Goal: Check status: Check status

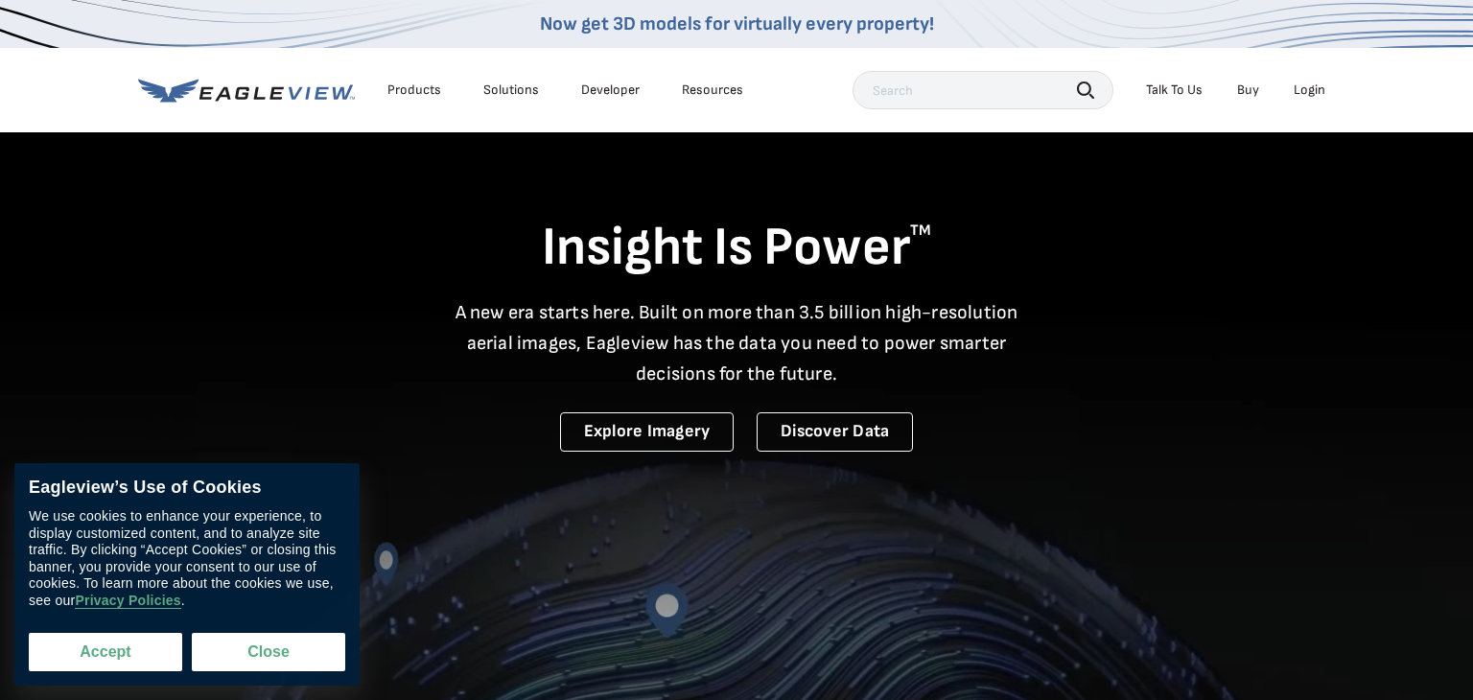
click at [169, 657] on button "Accept" at bounding box center [105, 652] width 153 height 38
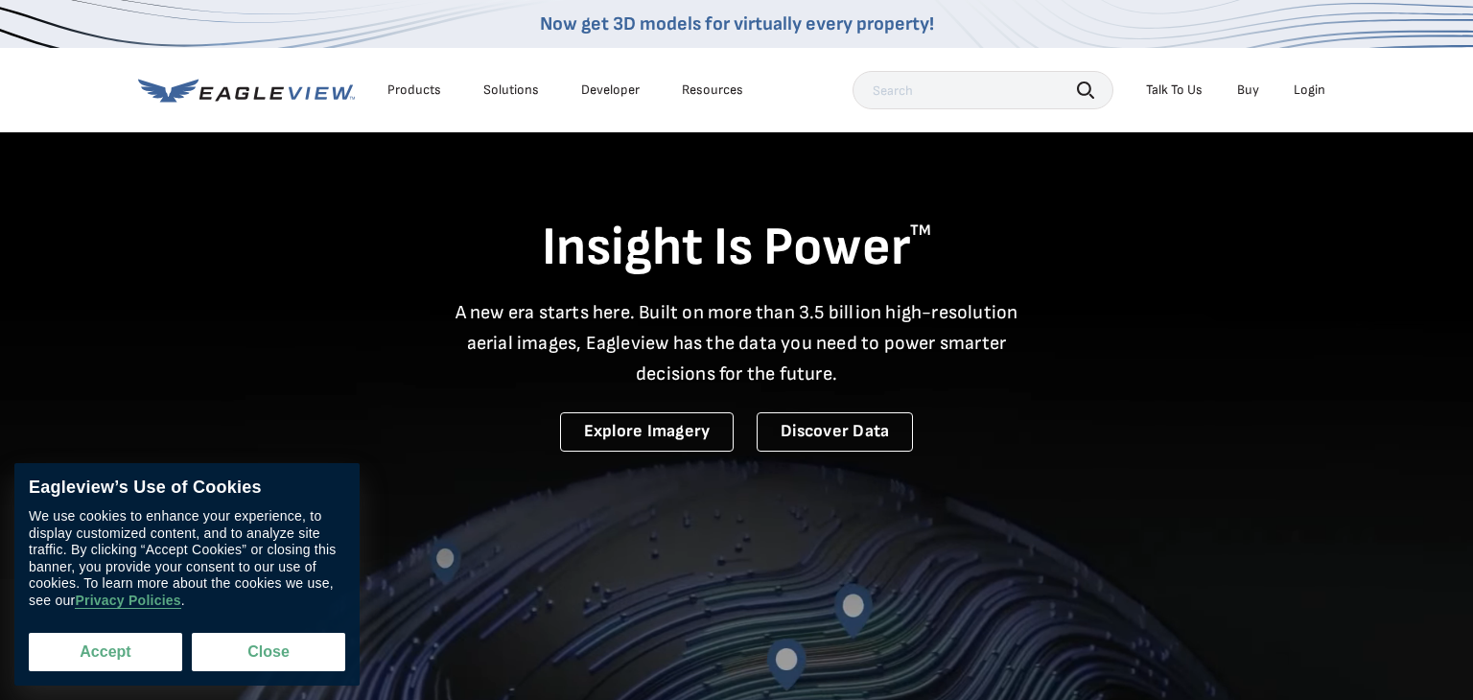
checkbox input "true"
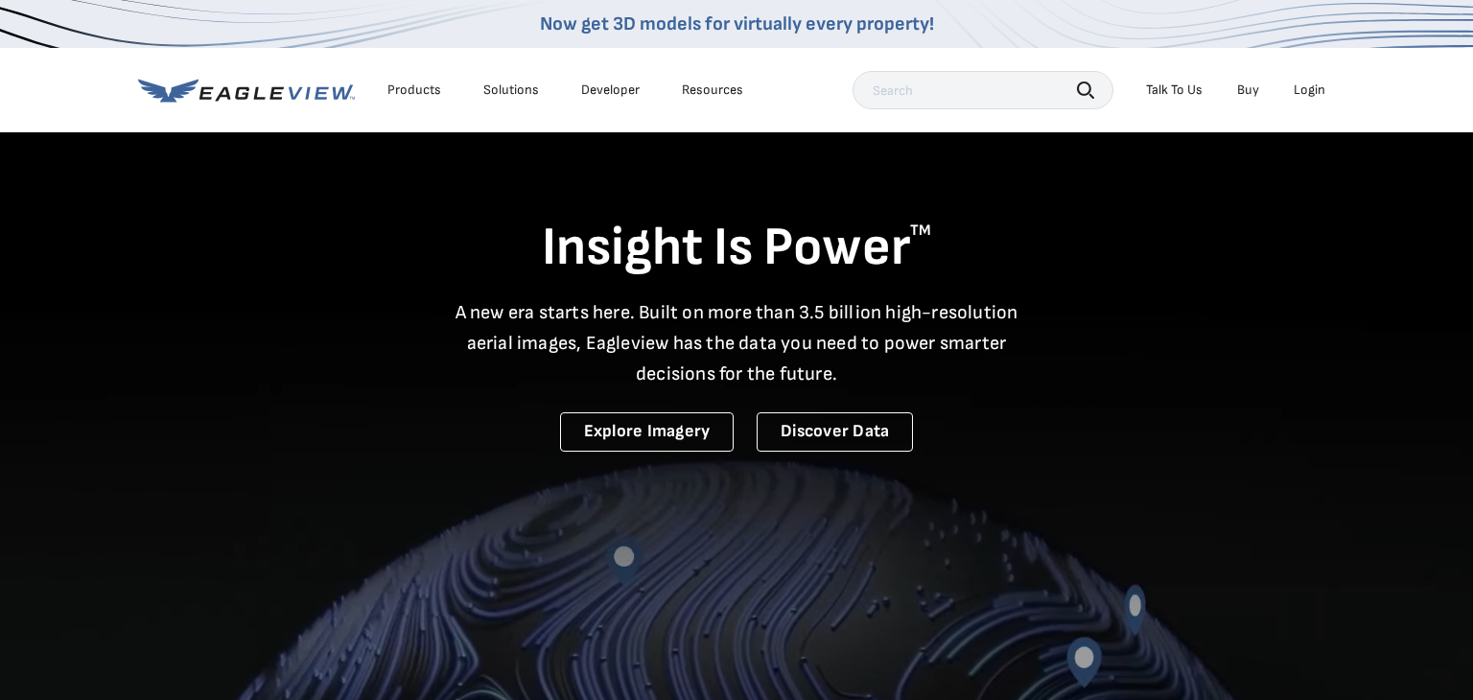
click at [1305, 88] on div "Login" at bounding box center [1310, 90] width 32 height 17
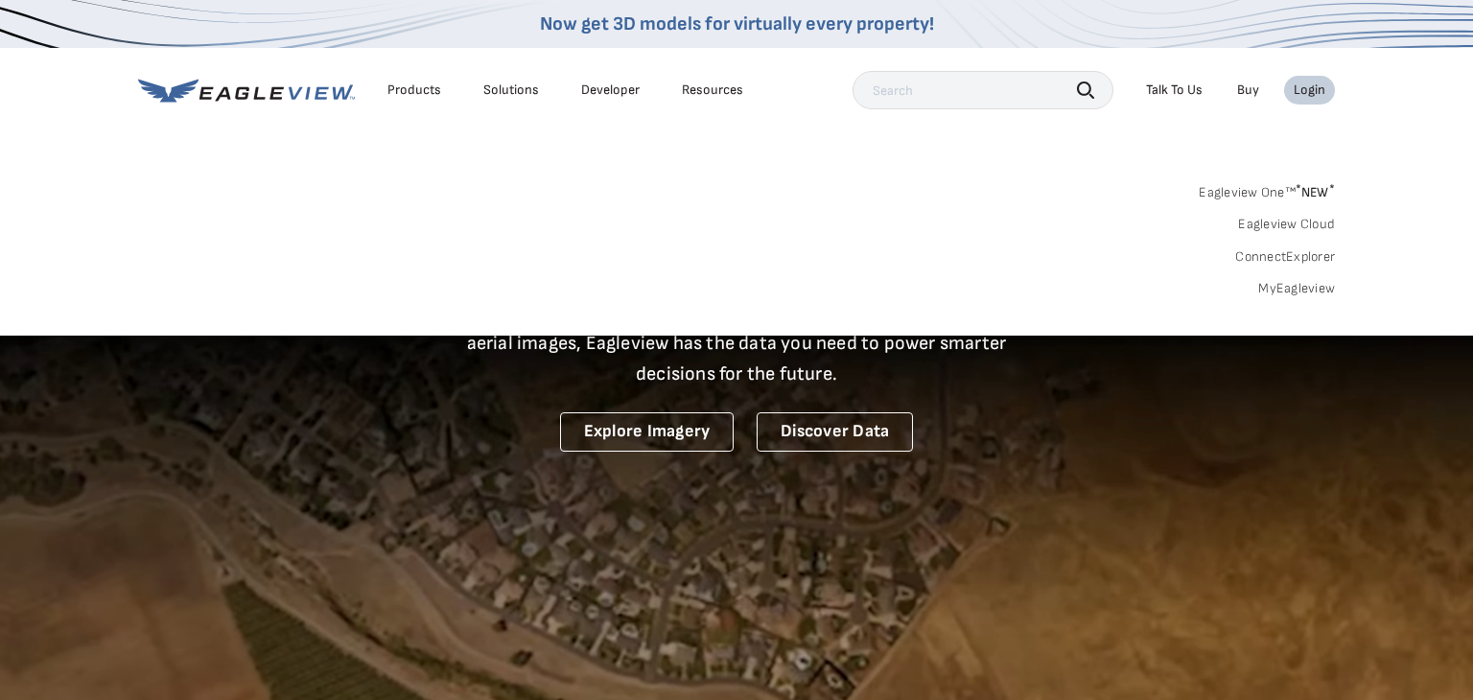
click at [1278, 292] on link "MyEagleview" at bounding box center [1296, 288] width 77 height 17
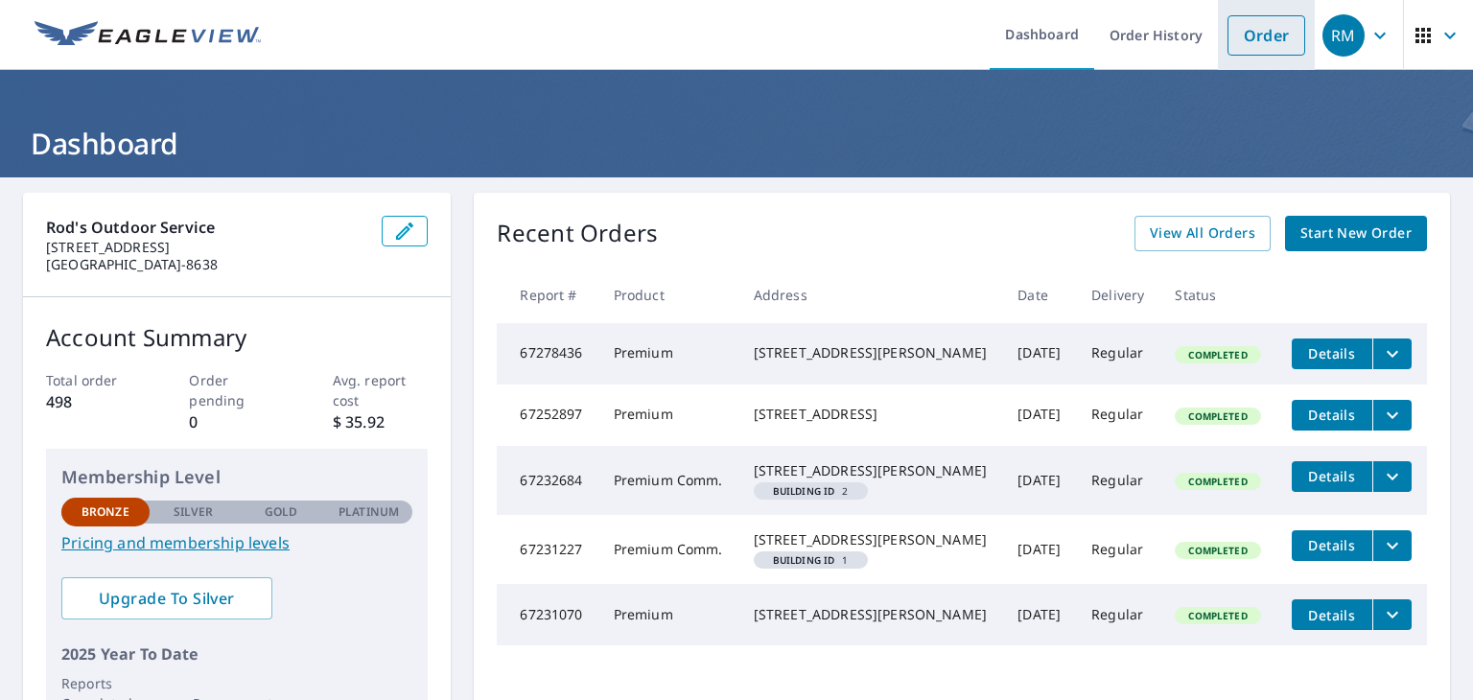
click at [1289, 47] on link "Order" at bounding box center [1267, 35] width 78 height 40
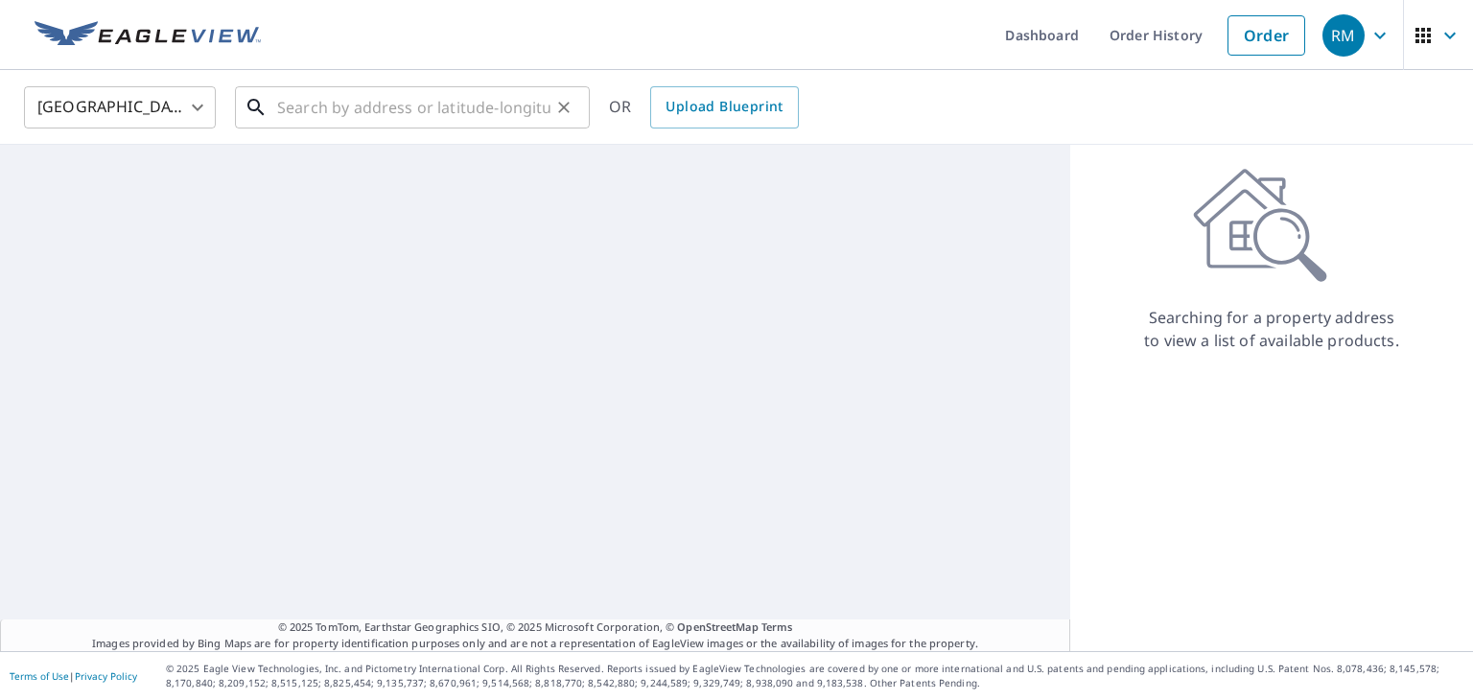
click at [401, 117] on input "text" at bounding box center [413, 108] width 273 height 54
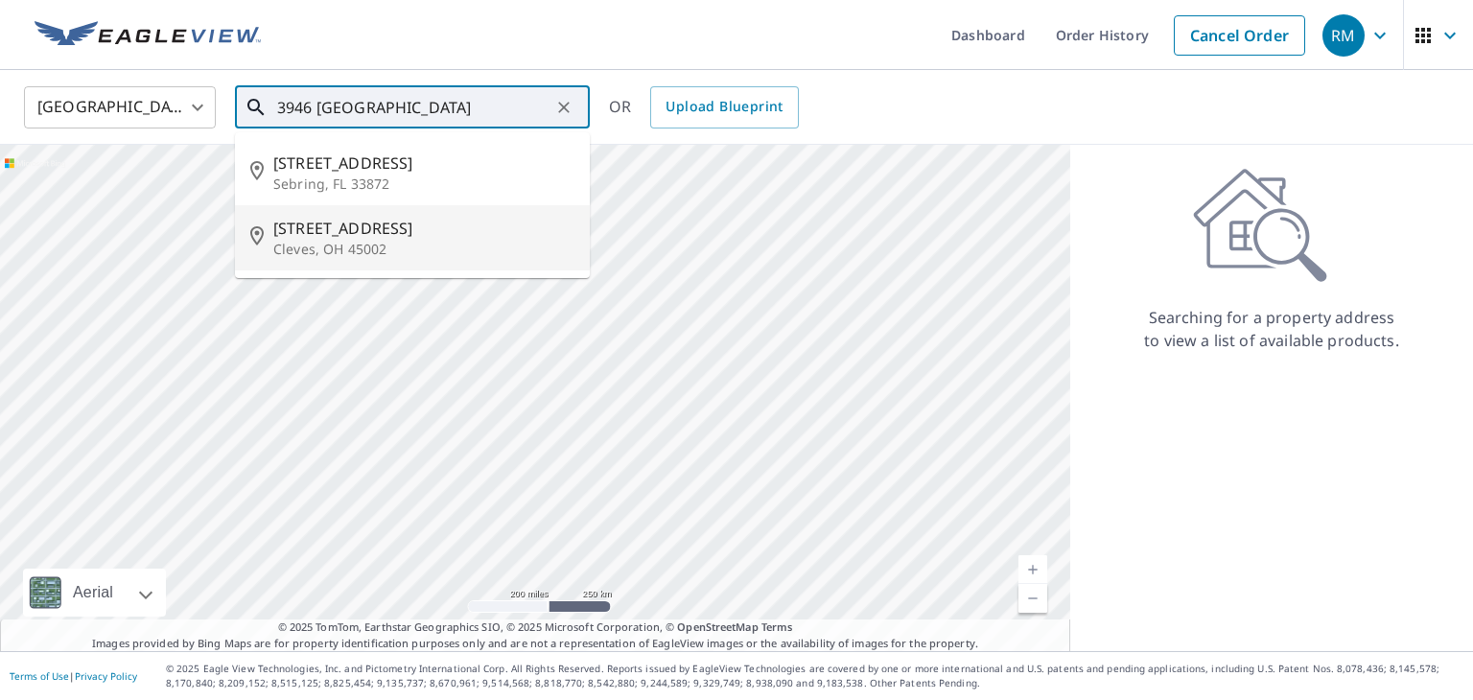
click at [380, 223] on span "[STREET_ADDRESS]" at bounding box center [423, 228] width 301 height 23
type input "[STREET_ADDRESS][PERSON_NAME]"
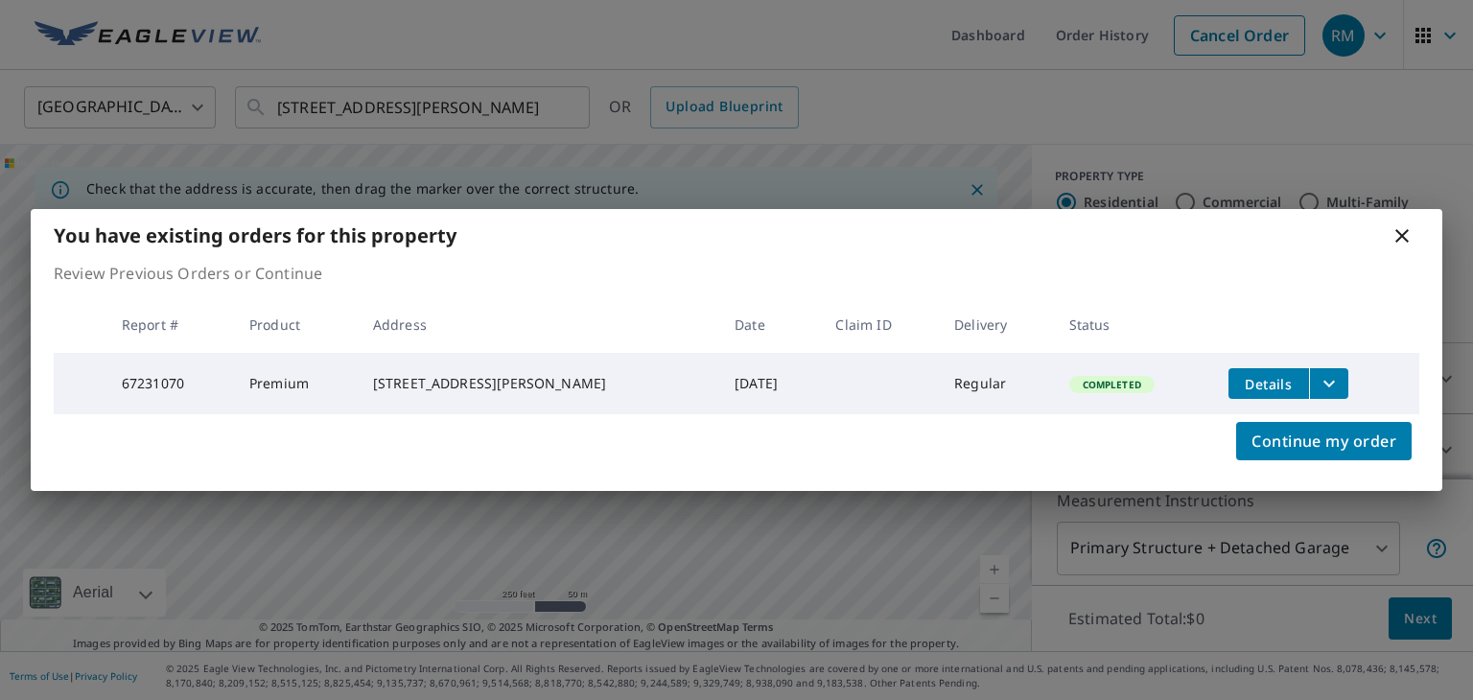
click at [1407, 233] on icon at bounding box center [1402, 235] width 23 height 23
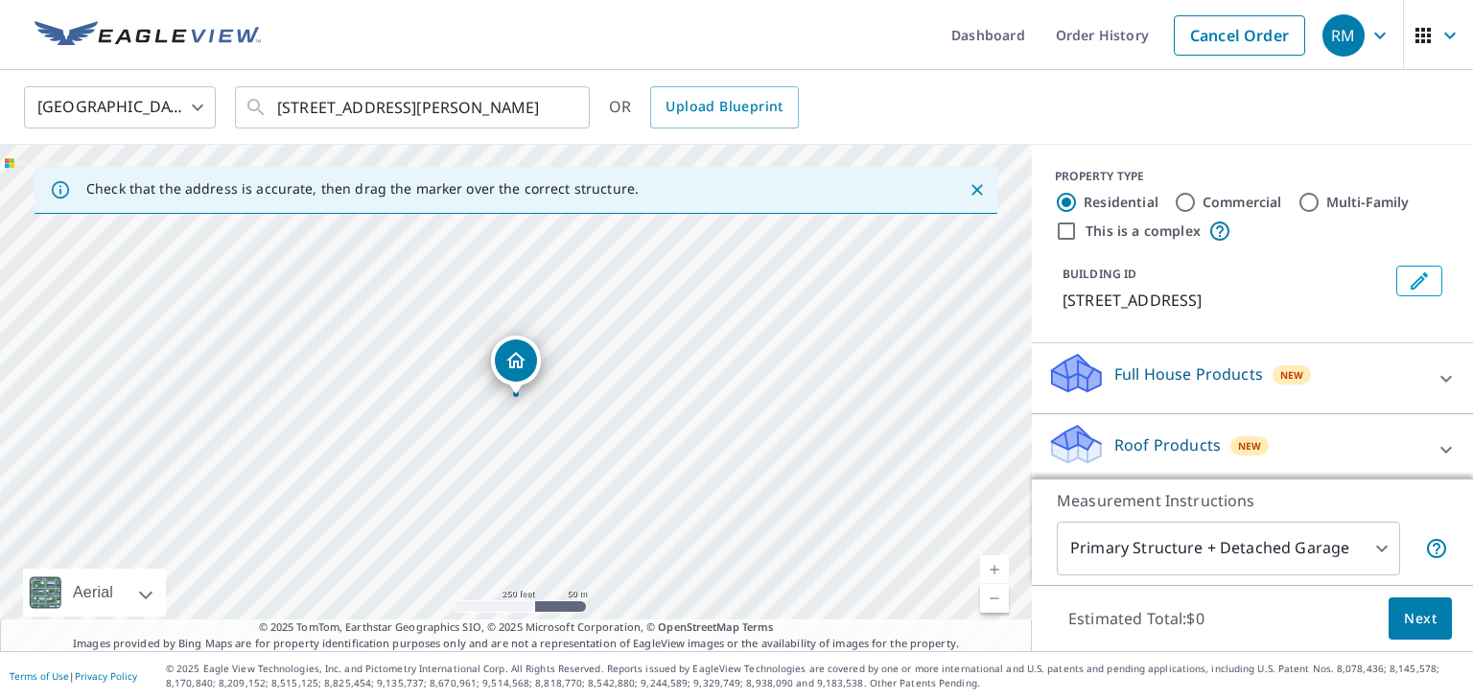
click at [1376, 40] on icon "button" at bounding box center [1380, 35] width 23 height 23
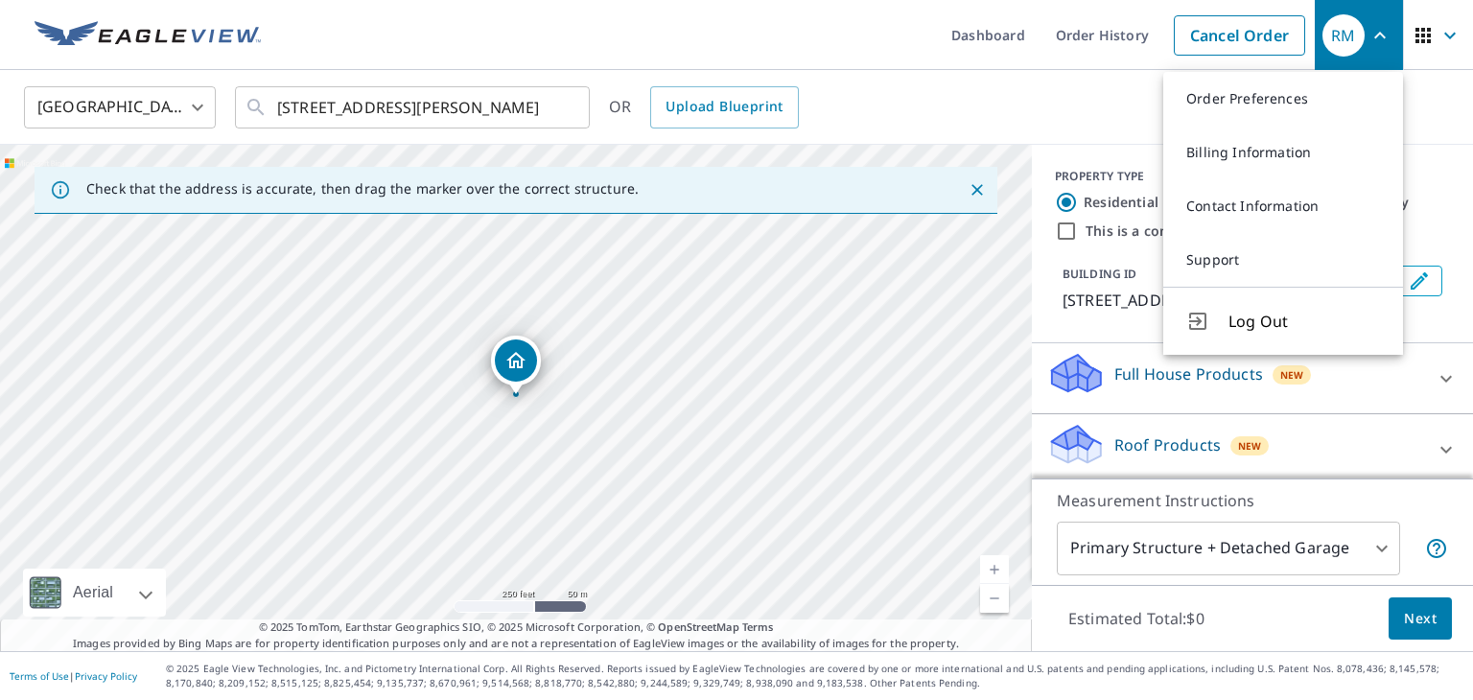
click at [890, 31] on ul "Dashboard Order History Cancel Order" at bounding box center [793, 35] width 1043 height 70
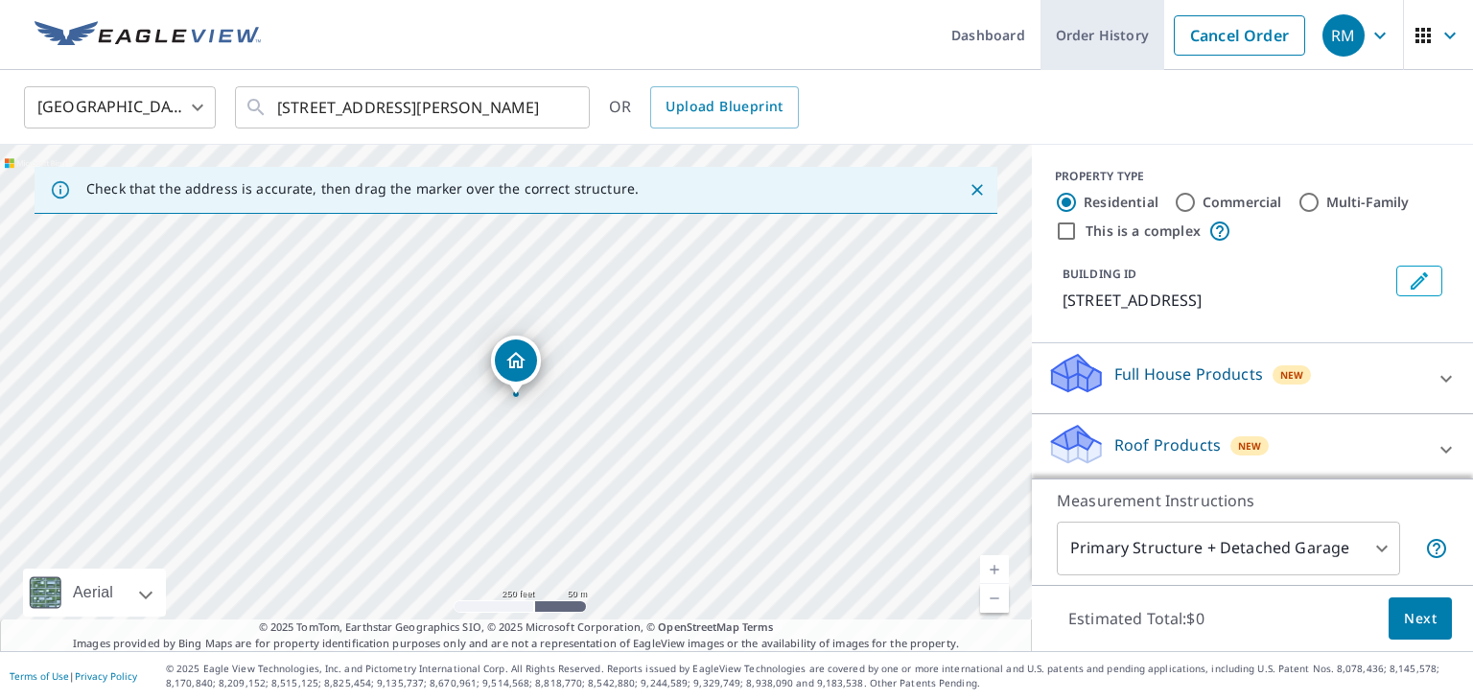
click at [1115, 40] on link "Order History" at bounding box center [1103, 35] width 124 height 70
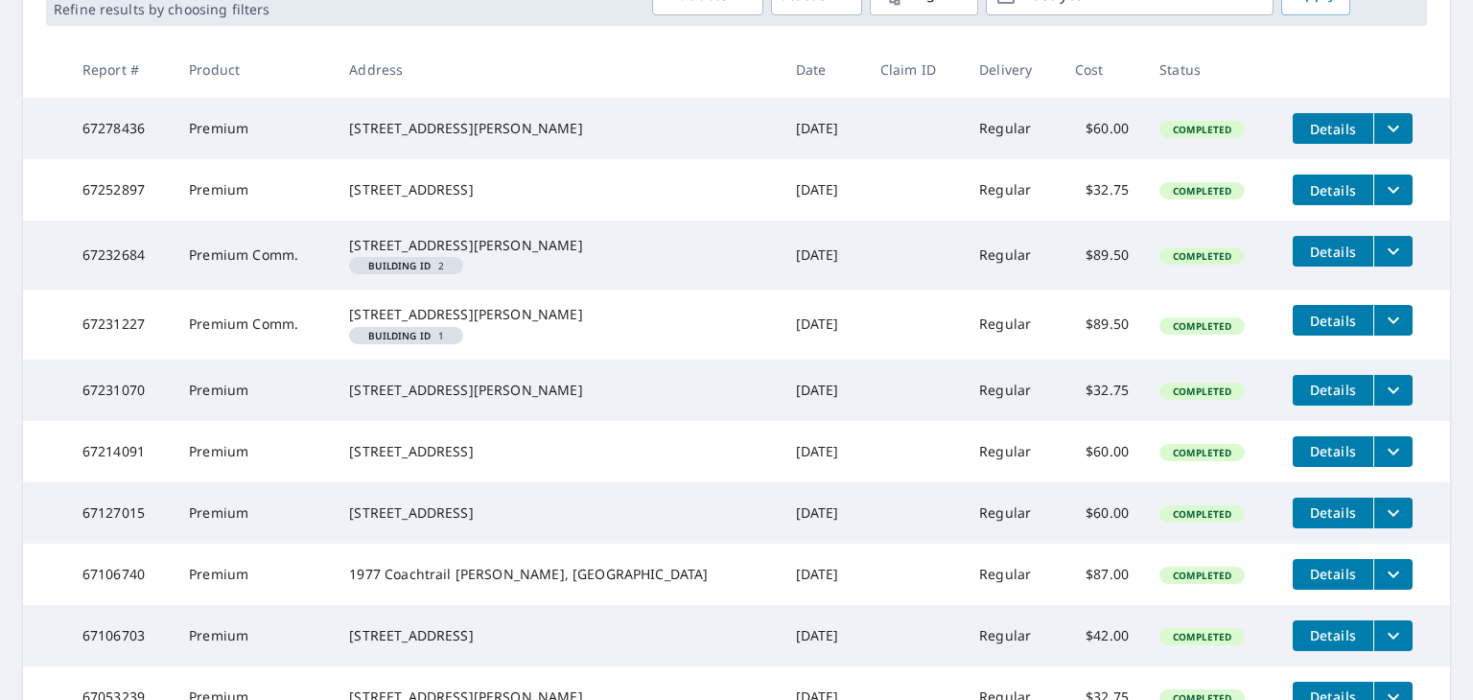
scroll to position [328, 0]
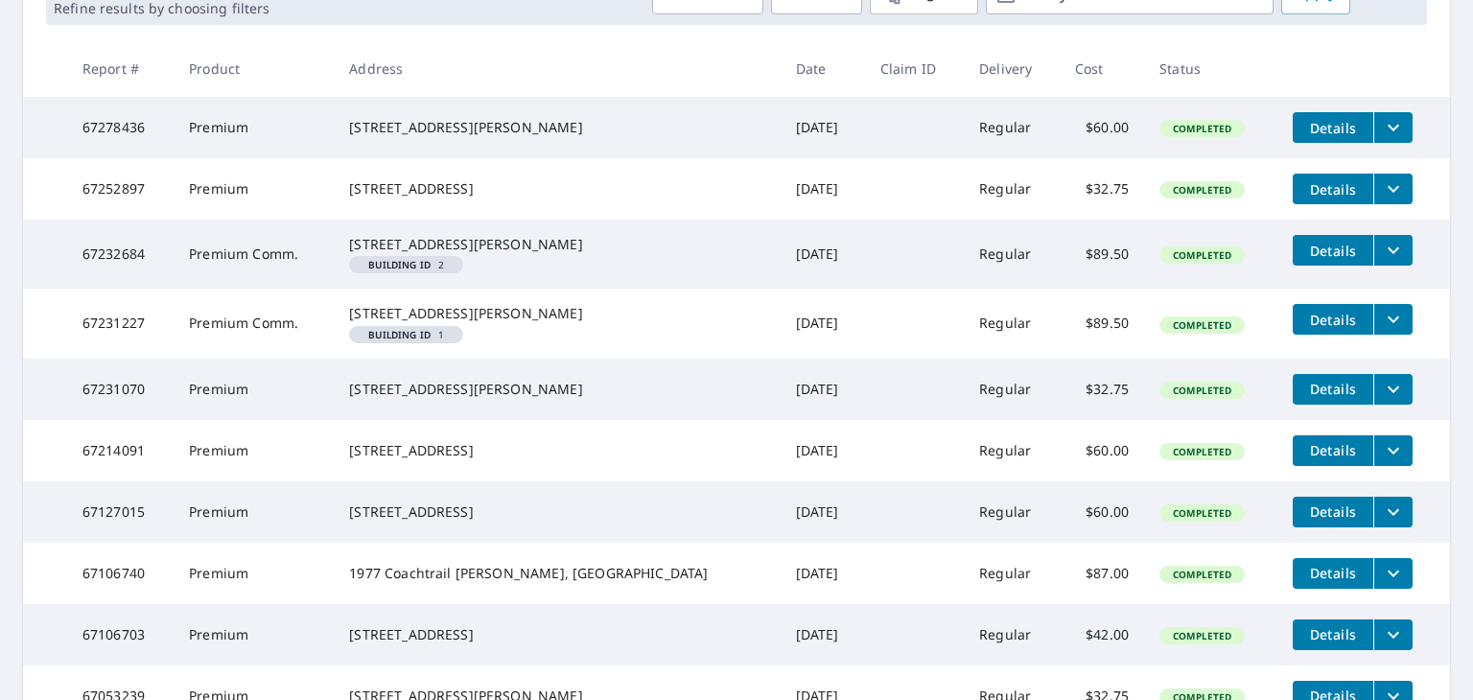
click at [1304, 398] on span "Details" at bounding box center [1333, 389] width 58 height 18
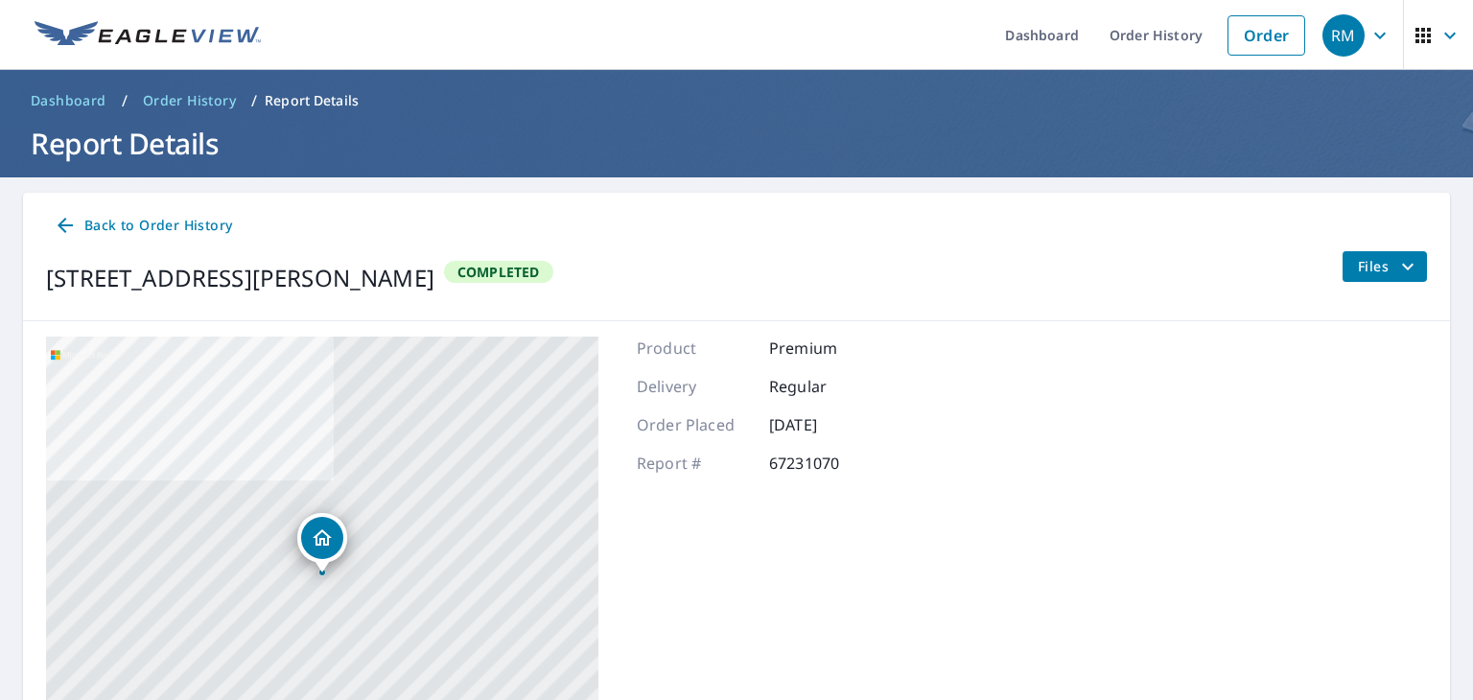
scroll to position [195, 0]
